Goal: Task Accomplishment & Management: Manage account settings

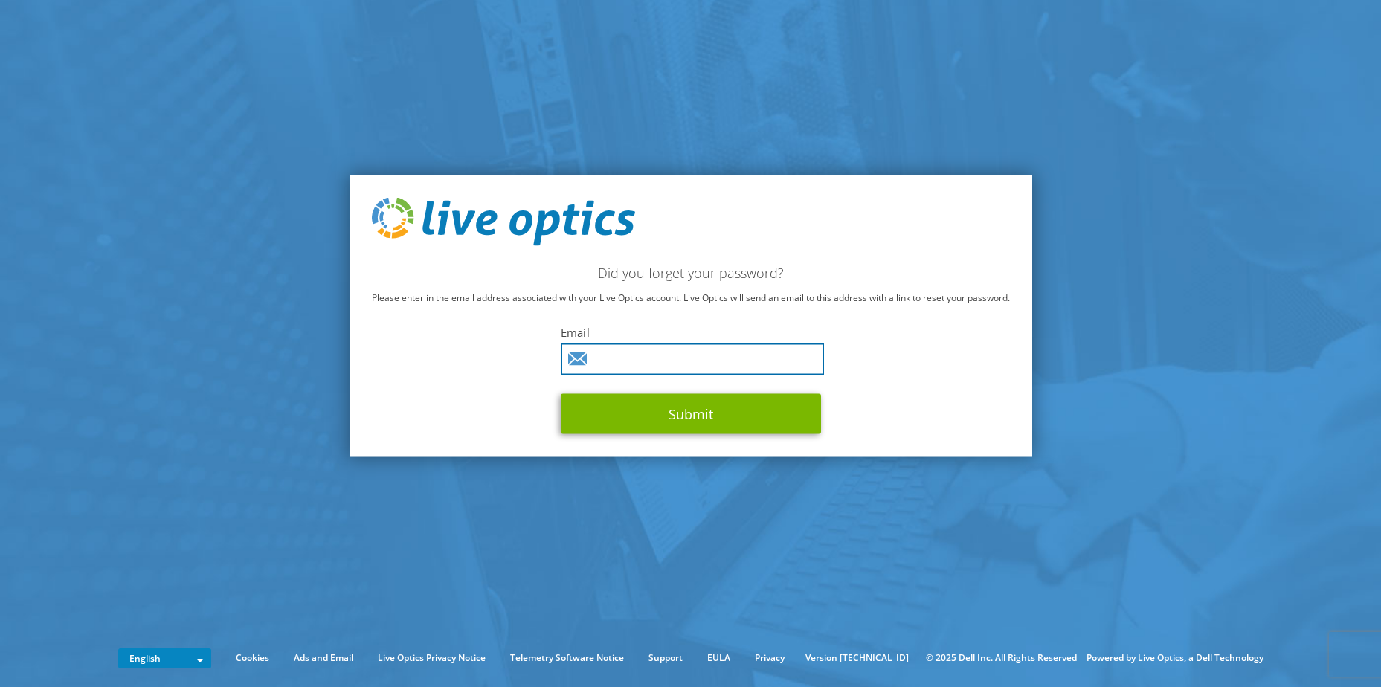
click at [664, 357] on input "text" at bounding box center [692, 360] width 263 height 32
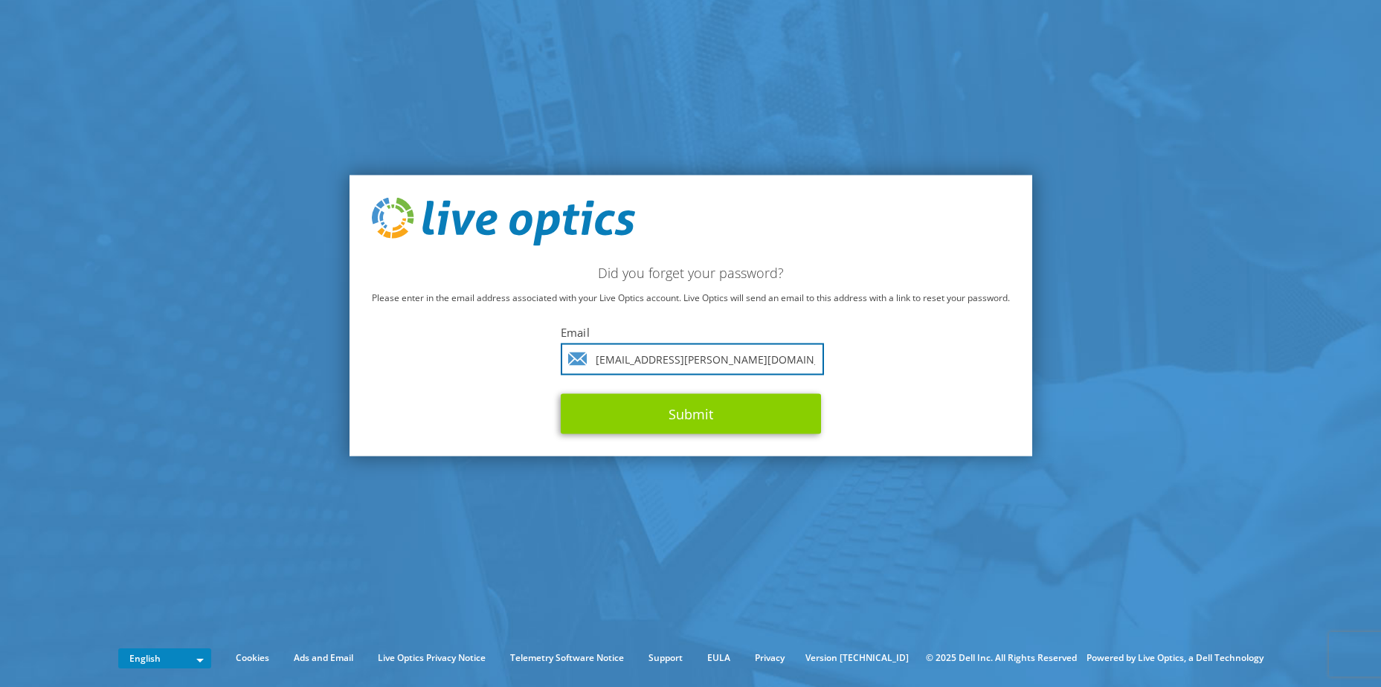
type input "ingus.homka@tet.lv"
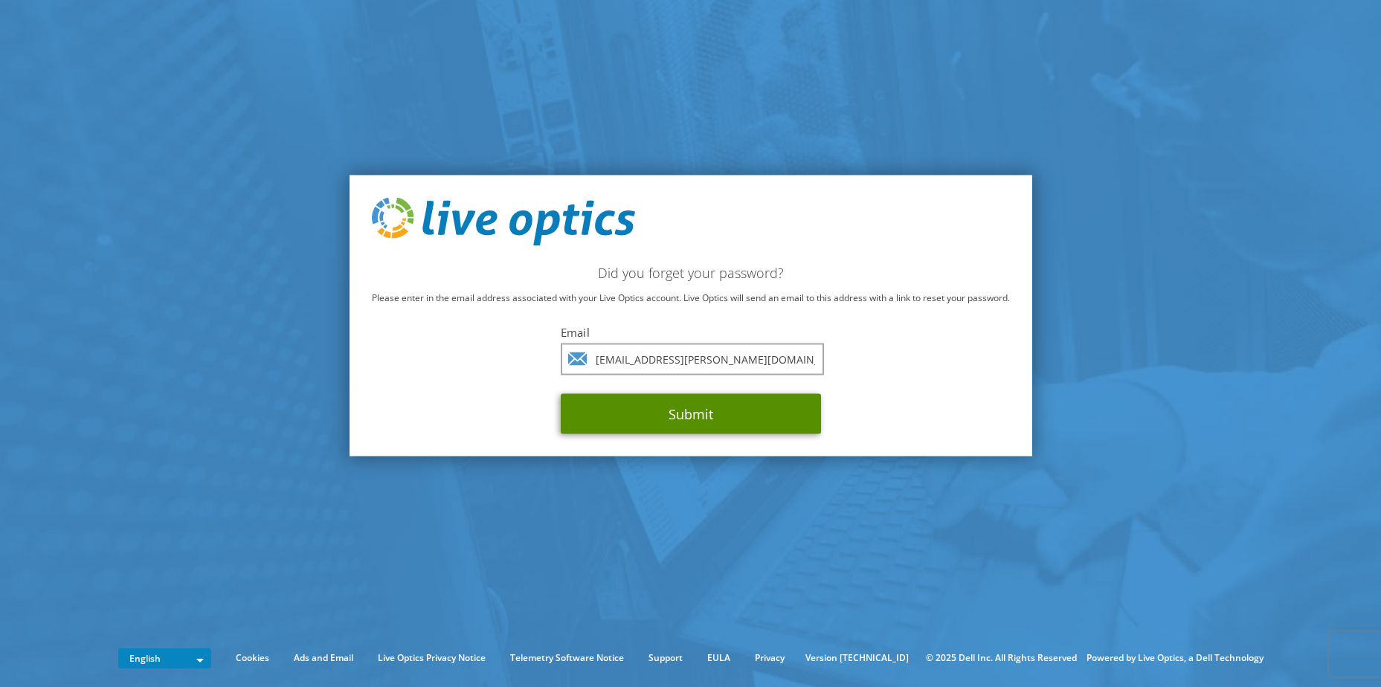
click at [674, 414] on button "Submit" at bounding box center [691, 414] width 260 height 40
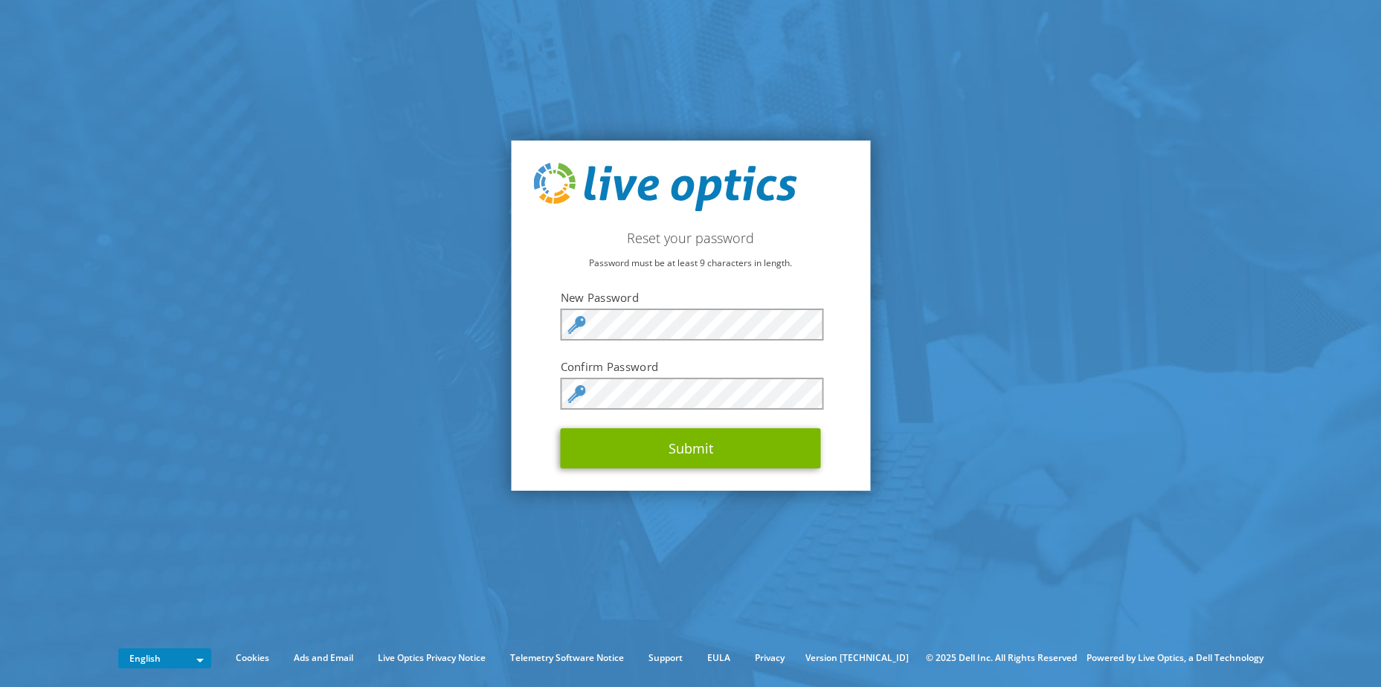
click at [926, 403] on section "Reset your password Password must be at least 9 characters in length. New Passw…" at bounding box center [690, 315] width 1381 height 631
click at [1010, 450] on section "Reset your password Password must be at least 9 characters in length. New Passw…" at bounding box center [690, 315] width 1381 height 631
click at [742, 461] on button "Submit" at bounding box center [691, 448] width 260 height 40
